Goal: Find specific page/section: Find specific page/section

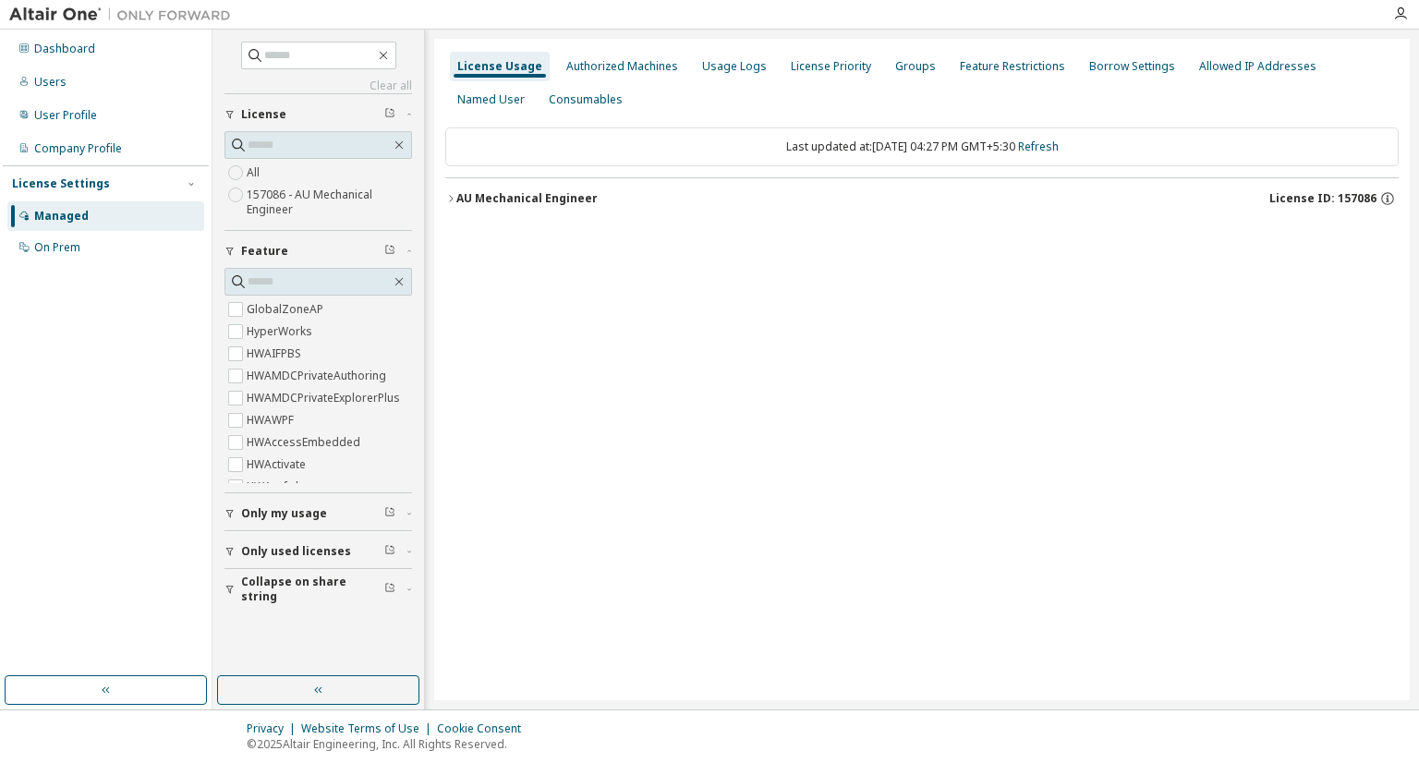
click at [558, 206] on button "AU Mechanical Engineer License ID: 157086" at bounding box center [921, 198] width 953 height 41
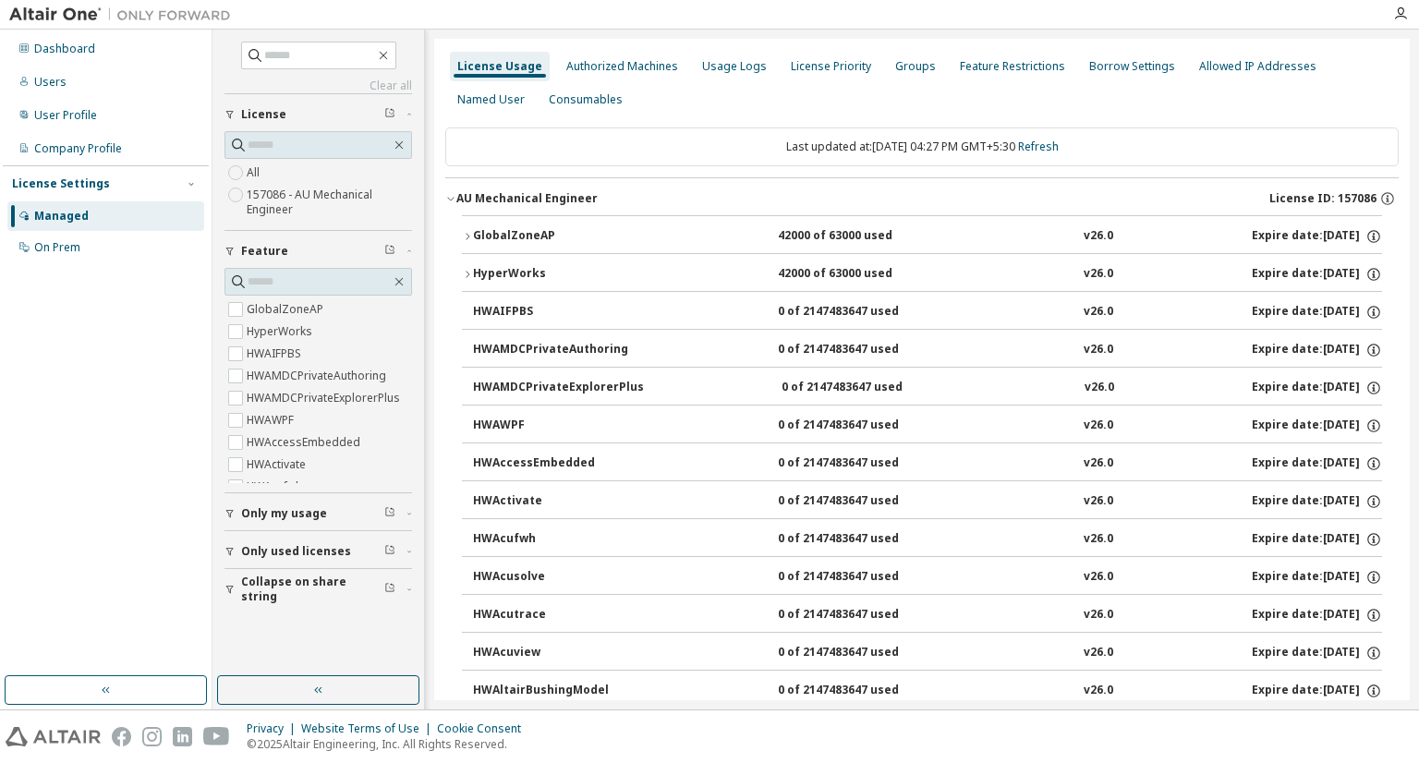
click at [528, 228] on div "GlobalZoneAP" at bounding box center [556, 236] width 166 height 17
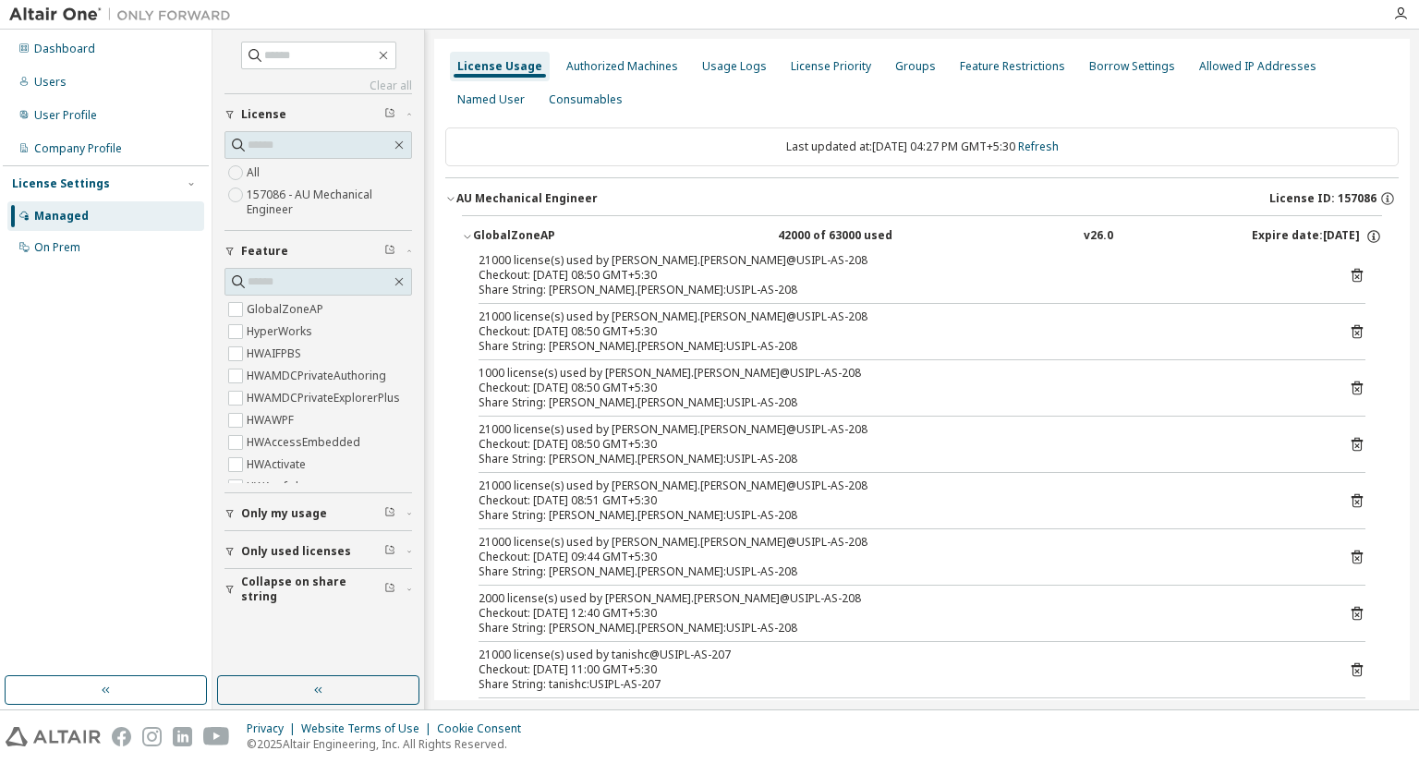
click at [528, 228] on div "GlobalZoneAP" at bounding box center [556, 236] width 166 height 17
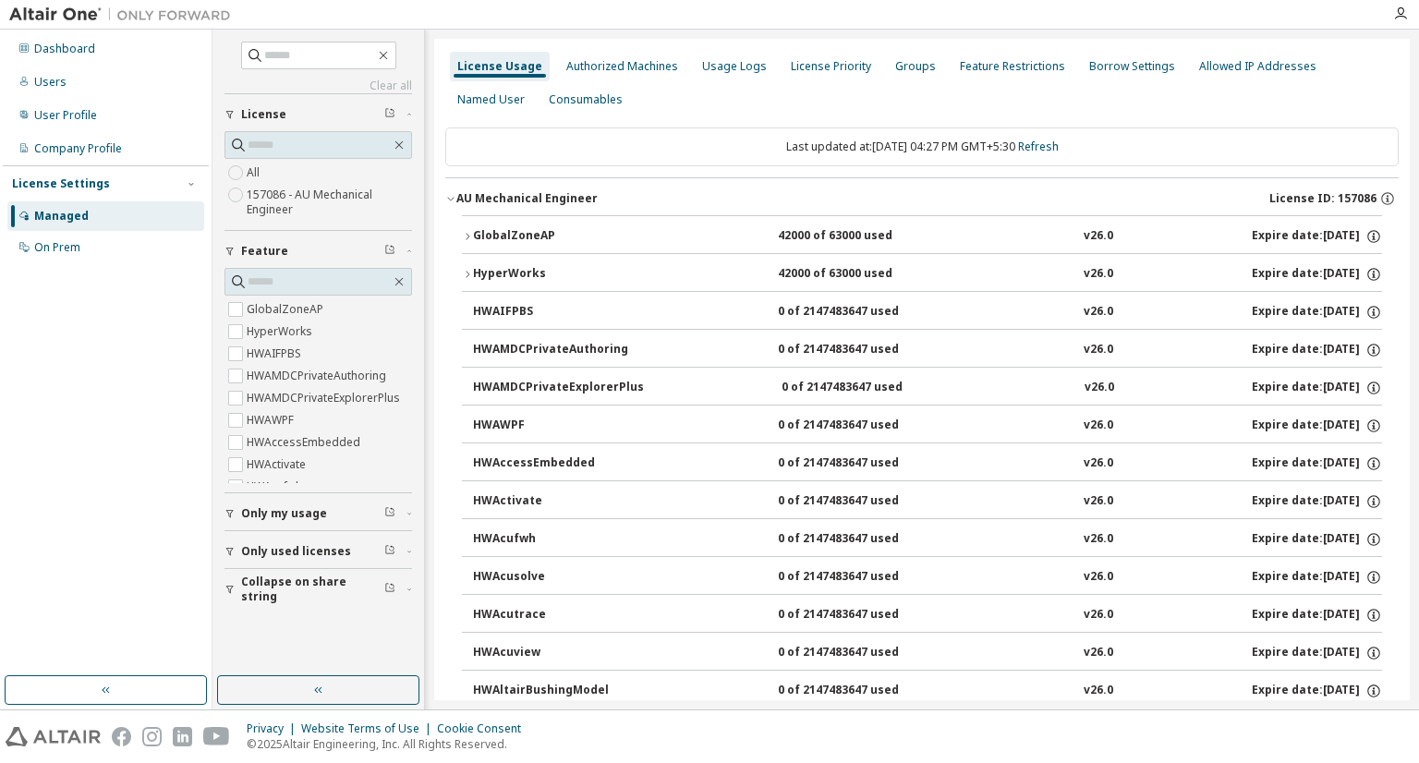
click at [528, 178] on button "AU Mechanical Engineer License ID: 157086" at bounding box center [921, 198] width 953 height 41
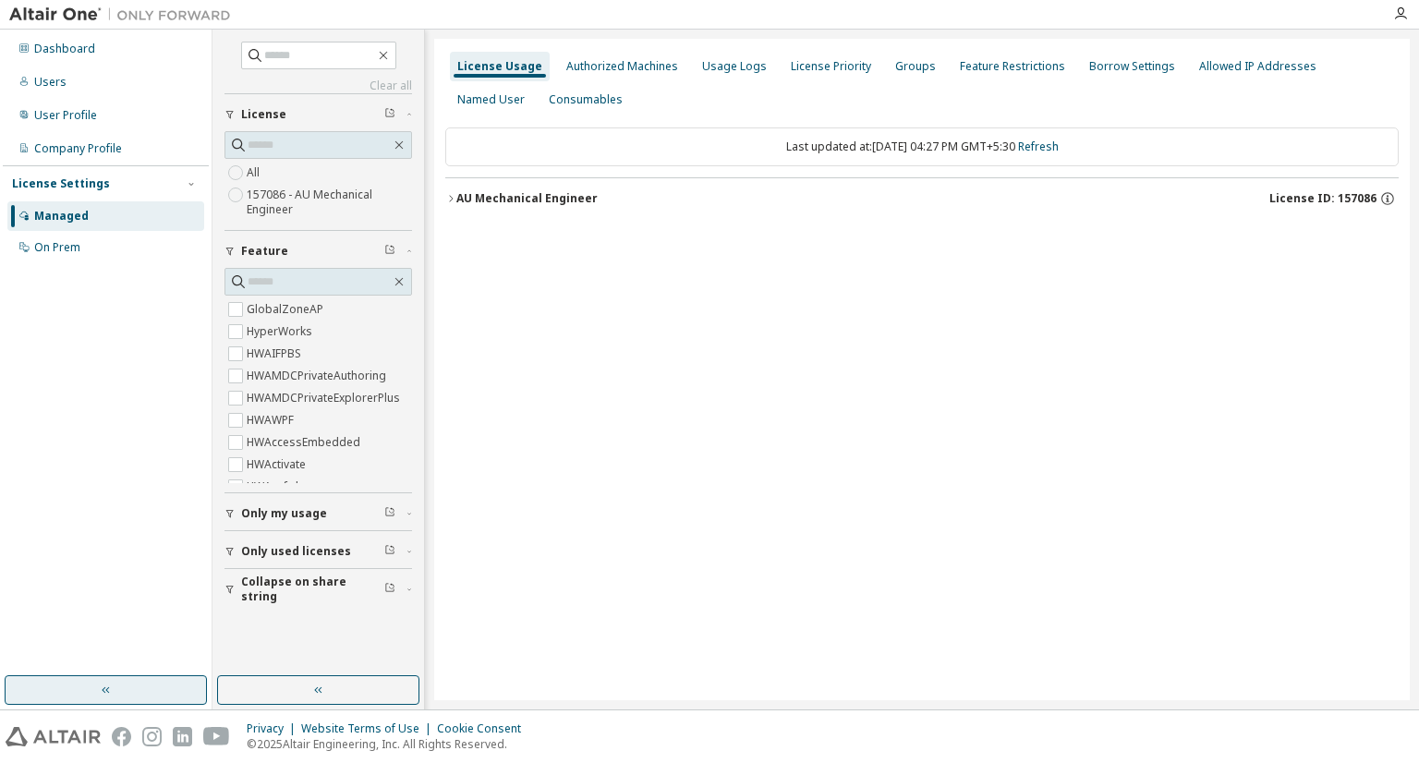
click at [133, 685] on button "button" at bounding box center [106, 690] width 202 height 30
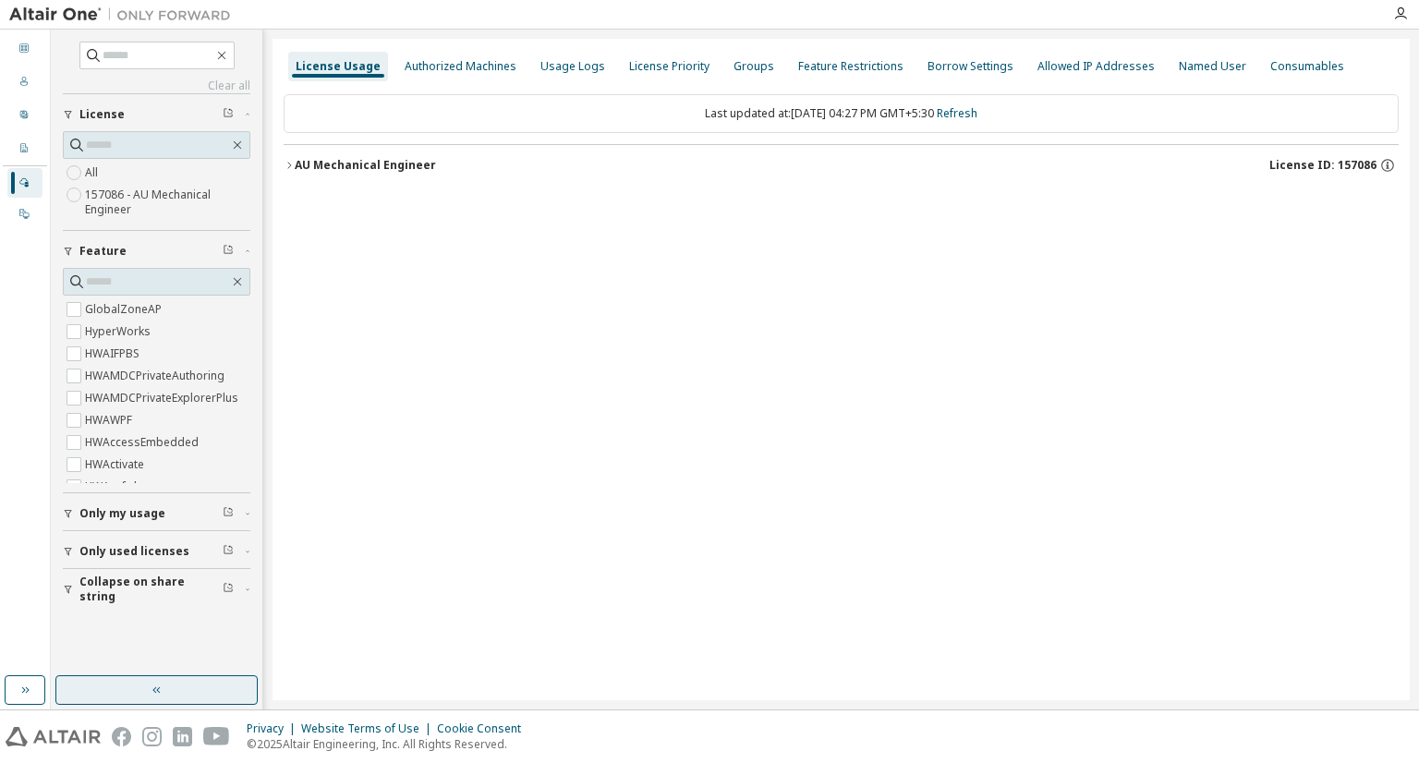
click at [207, 681] on button "button" at bounding box center [156, 690] width 202 height 30
